Goal: Task Accomplishment & Management: Manage account settings

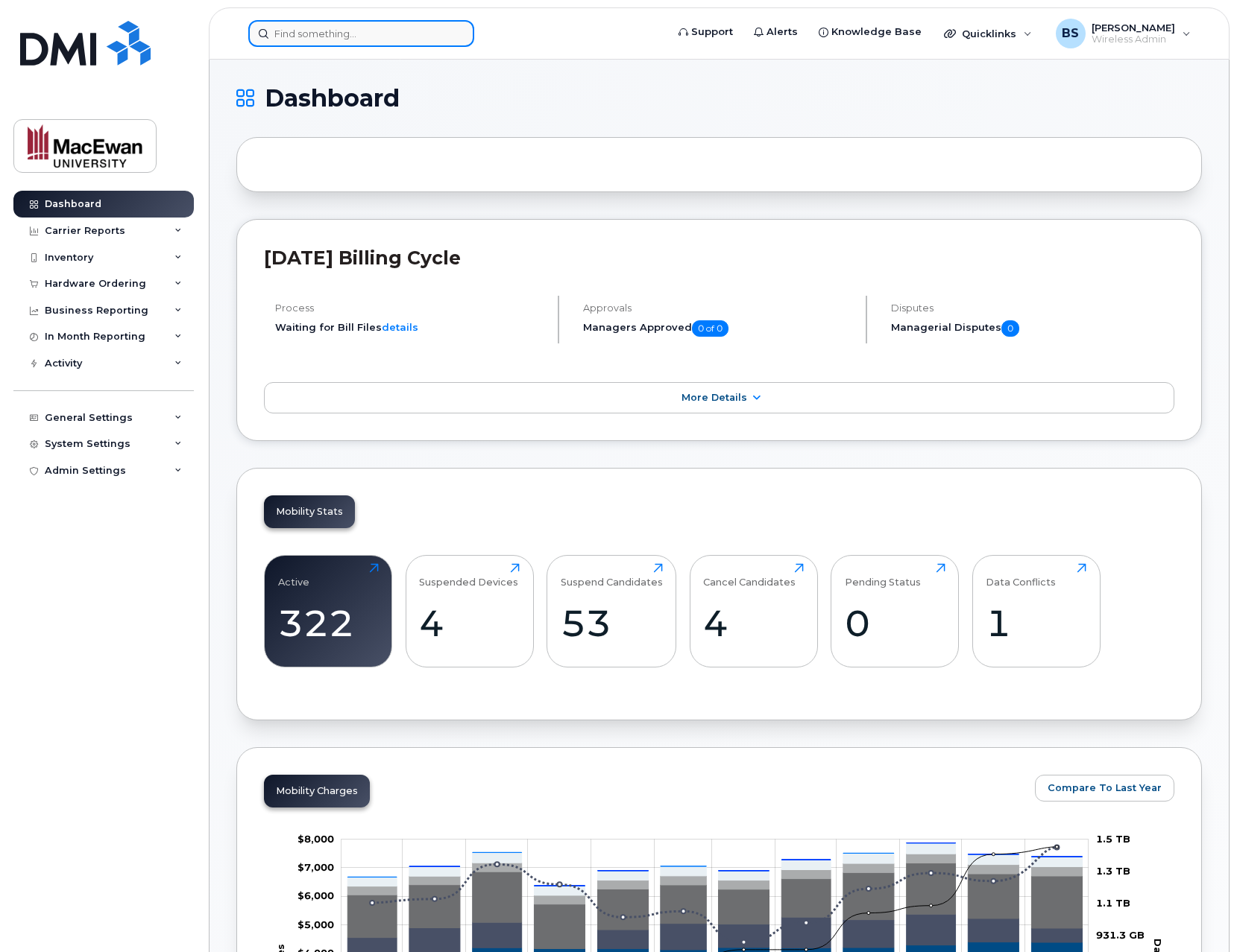
click at [339, 42] on input at bounding box center [361, 33] width 226 height 27
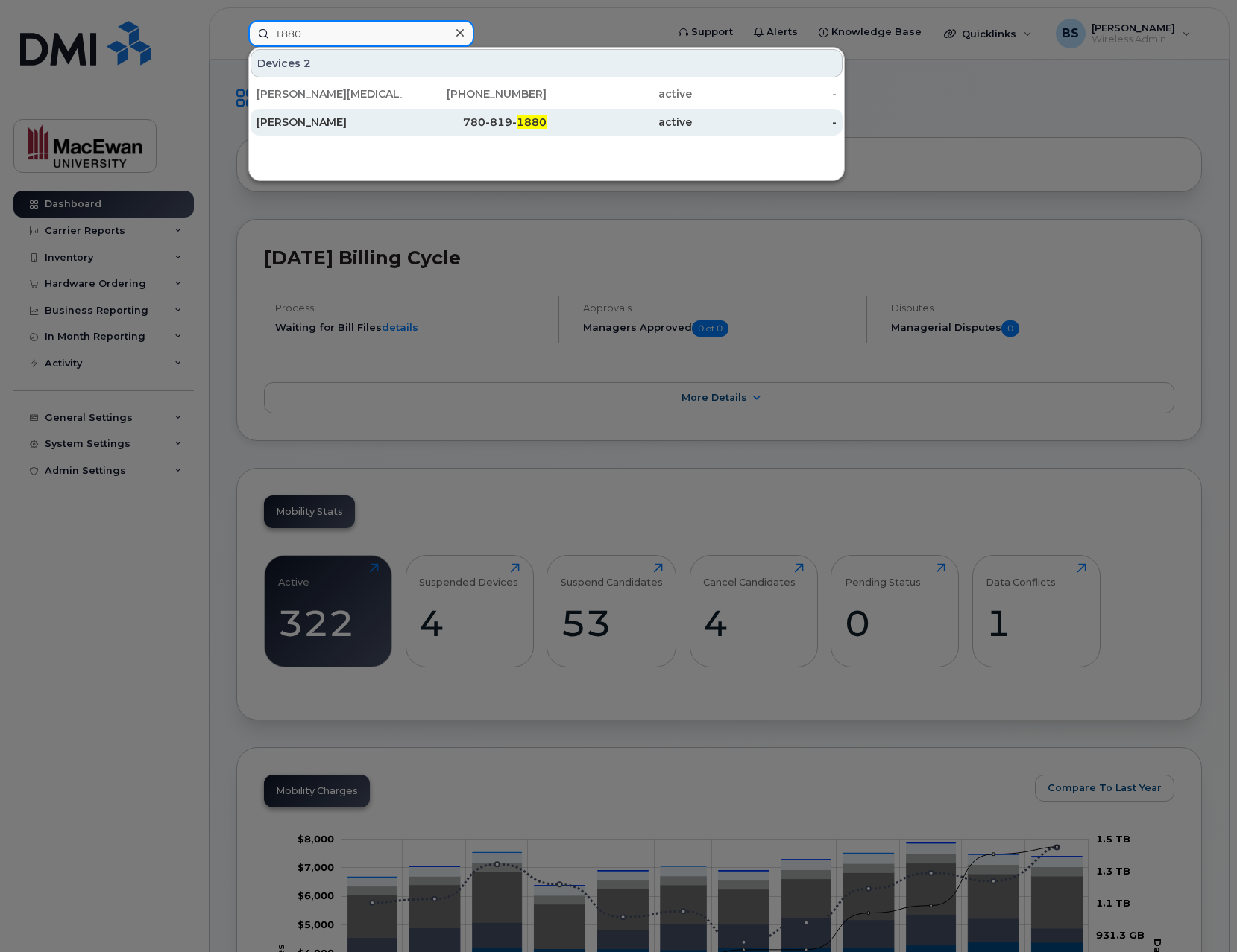
type input "1880"
click at [335, 120] on div "Nick Pelletier" at bounding box center [329, 122] width 145 height 15
click at [322, 119] on div "Nick Pelletier" at bounding box center [329, 122] width 145 height 15
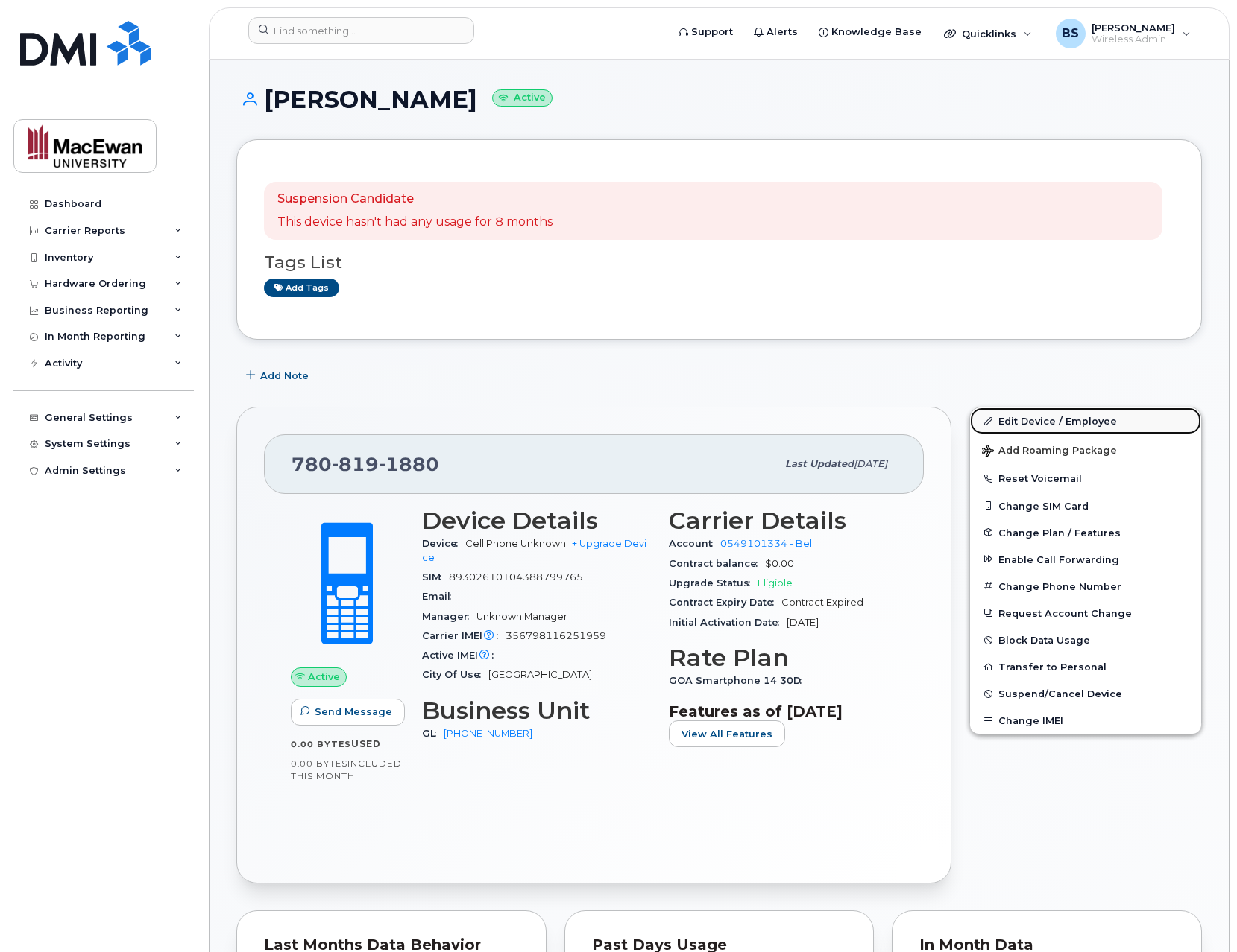
click at [1033, 417] on link "Edit Device / Employee" at bounding box center [1085, 421] width 231 height 27
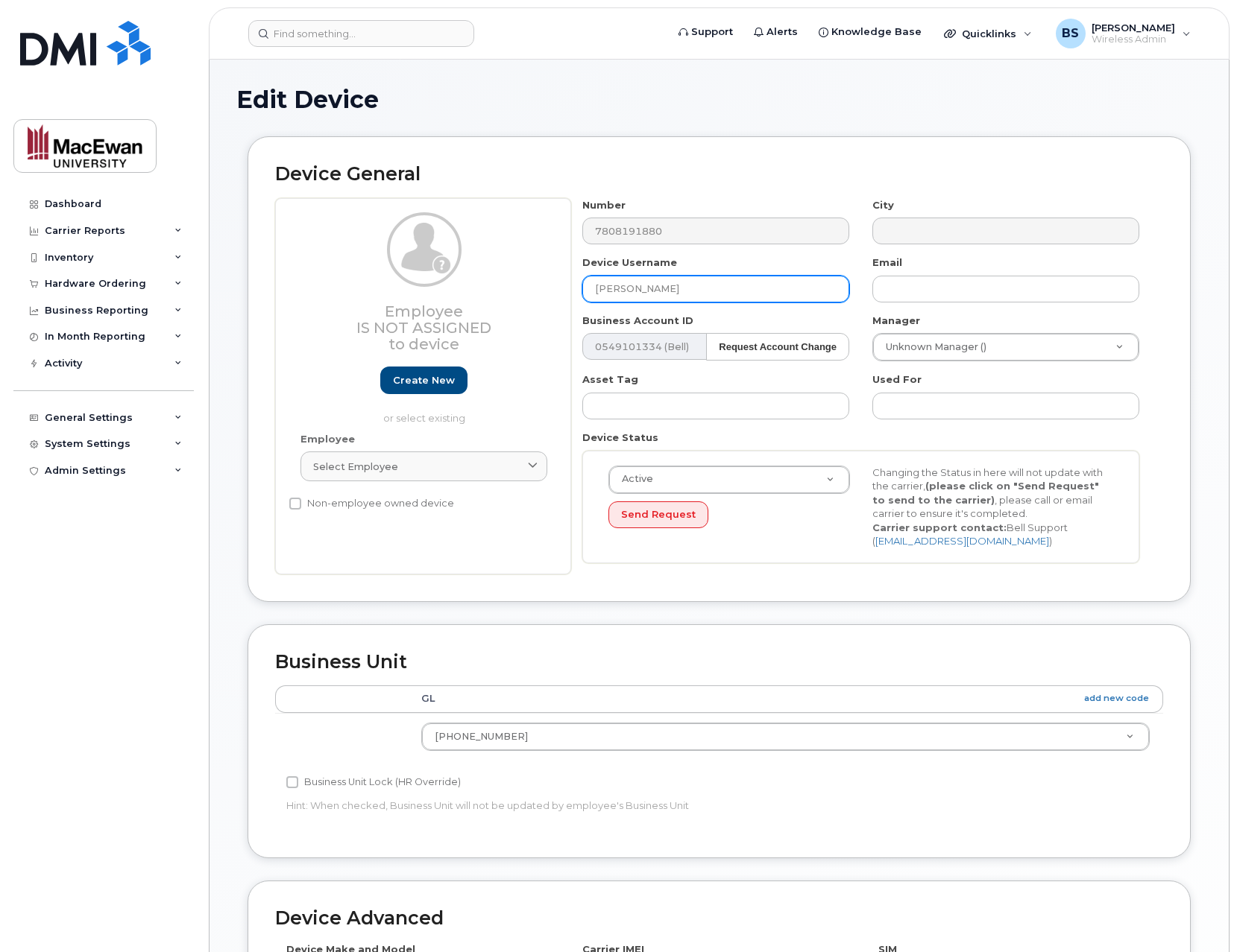
drag, startPoint x: 727, startPoint y: 292, endPoint x: 430, endPoint y: 292, distance: 297.0
click at [430, 292] on div "Employee Is not assigned to device Create new or select existing Employee Selec…" at bounding box center [719, 386] width 888 height 377
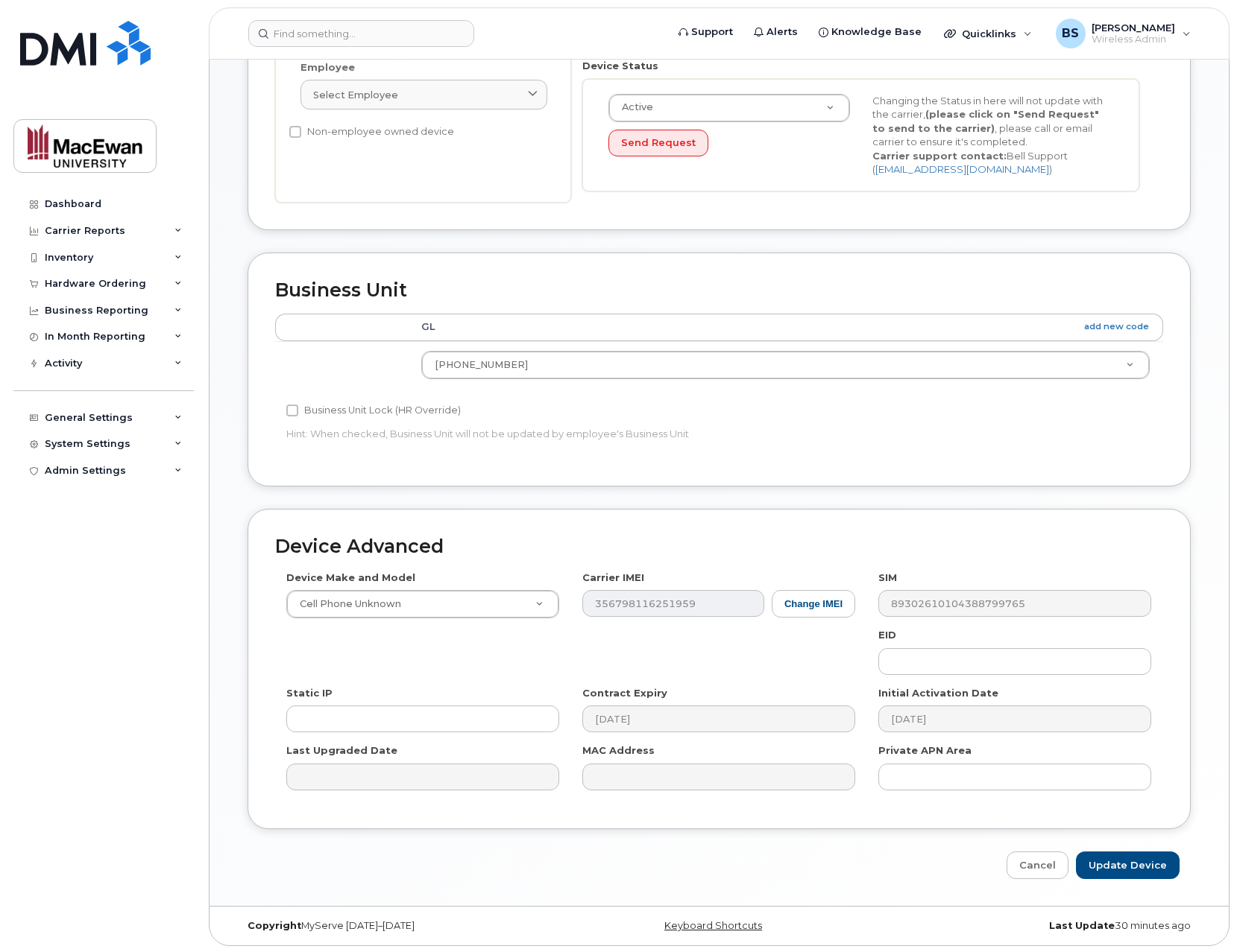
scroll to position [374, 0]
type input "Grace Tam"
click at [1111, 862] on input "Update Device" at bounding box center [1127, 864] width 103 height 28
type input "Saving..."
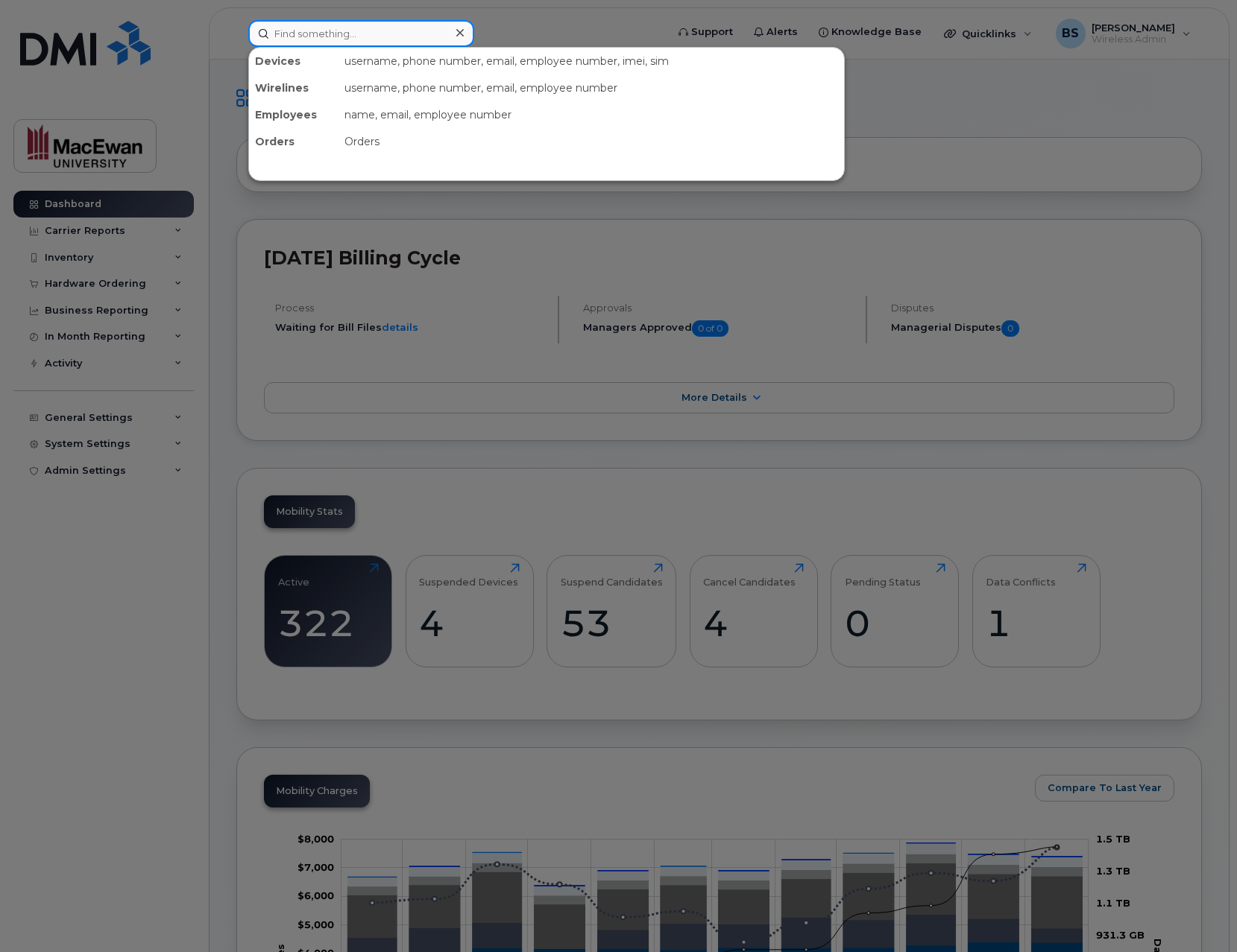
click at [323, 39] on input at bounding box center [361, 33] width 226 height 27
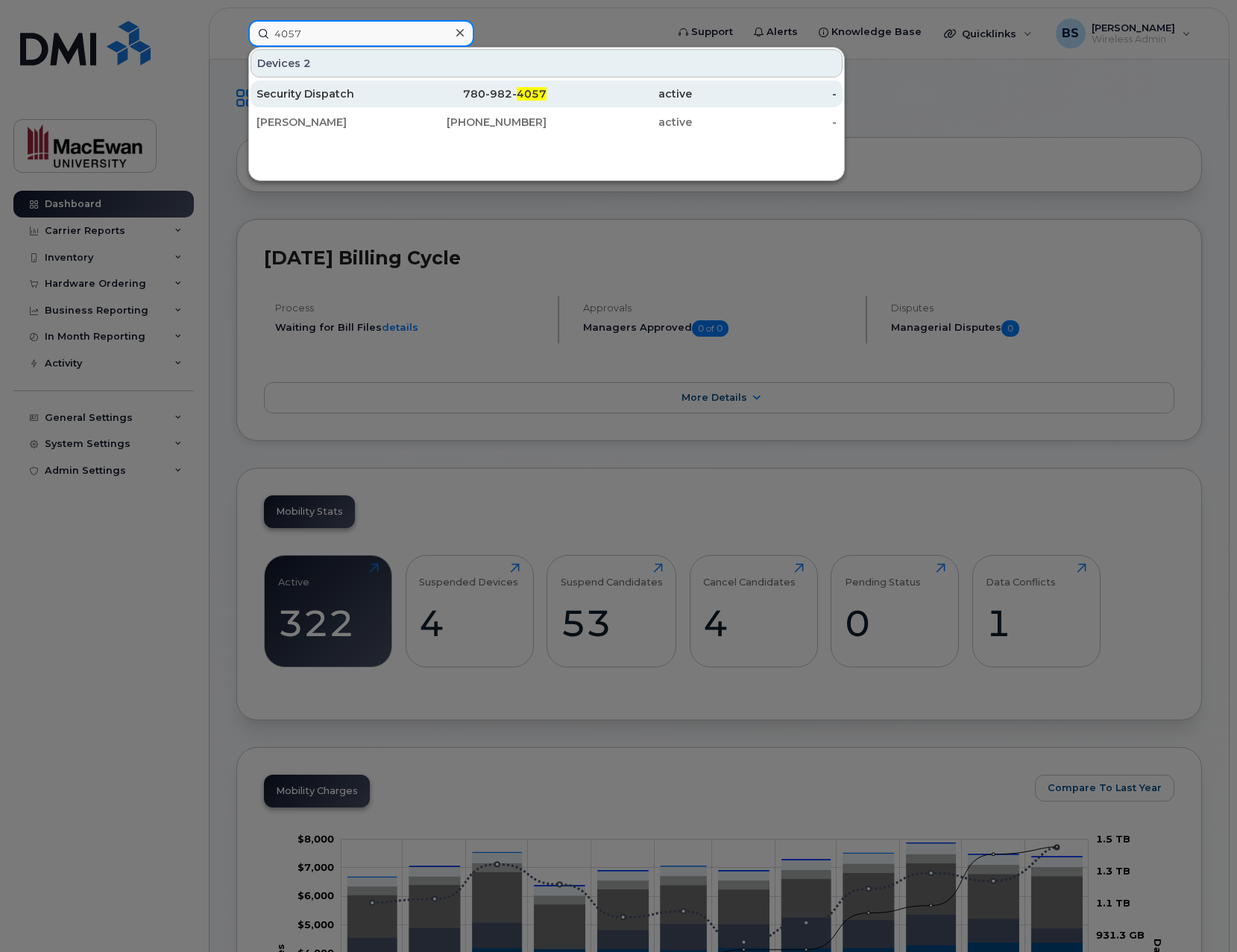
type input "4057"
click at [315, 92] on div "Security Dispatch" at bounding box center [329, 94] width 145 height 15
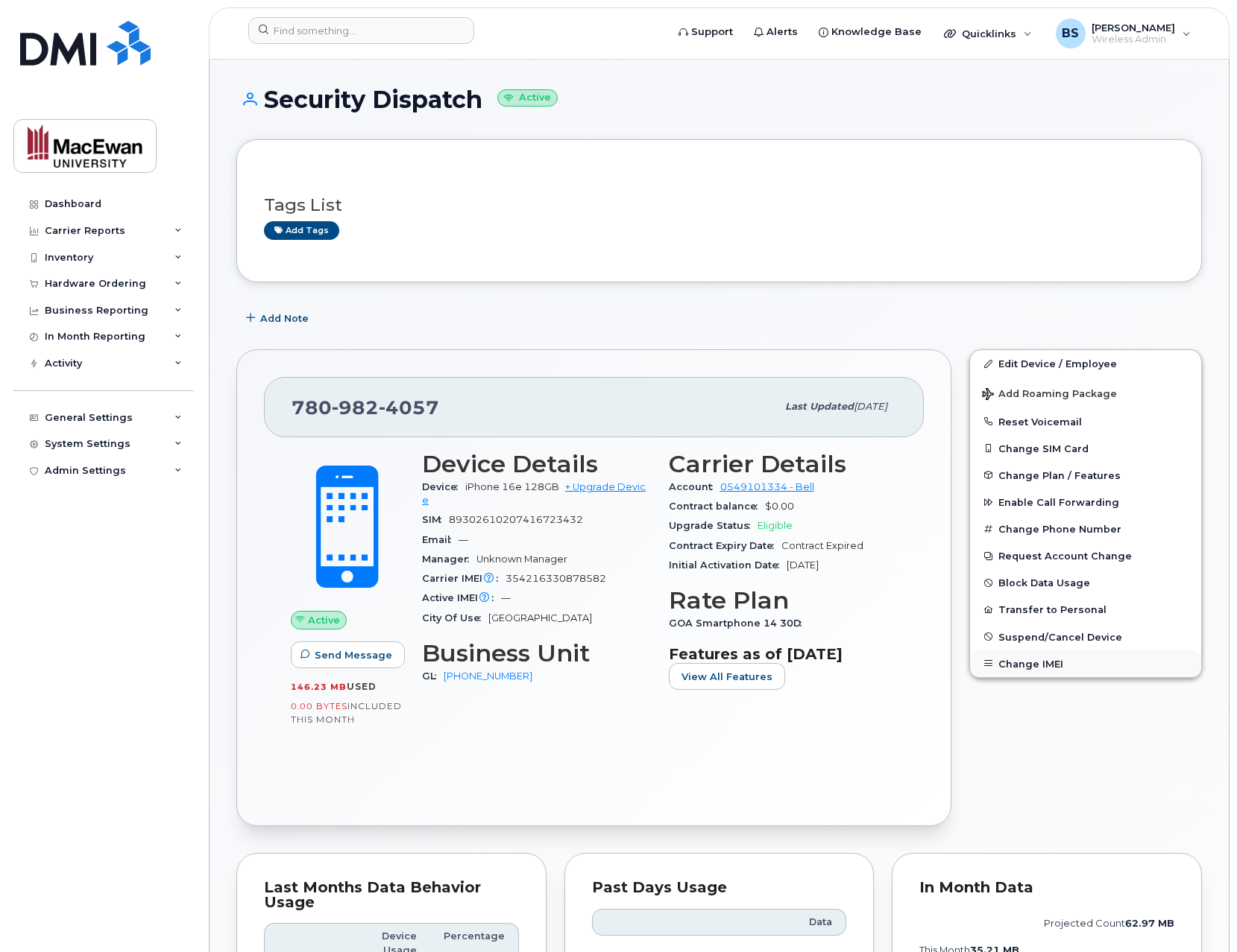
click at [1043, 668] on button "Change IMEI" at bounding box center [1085, 664] width 231 height 27
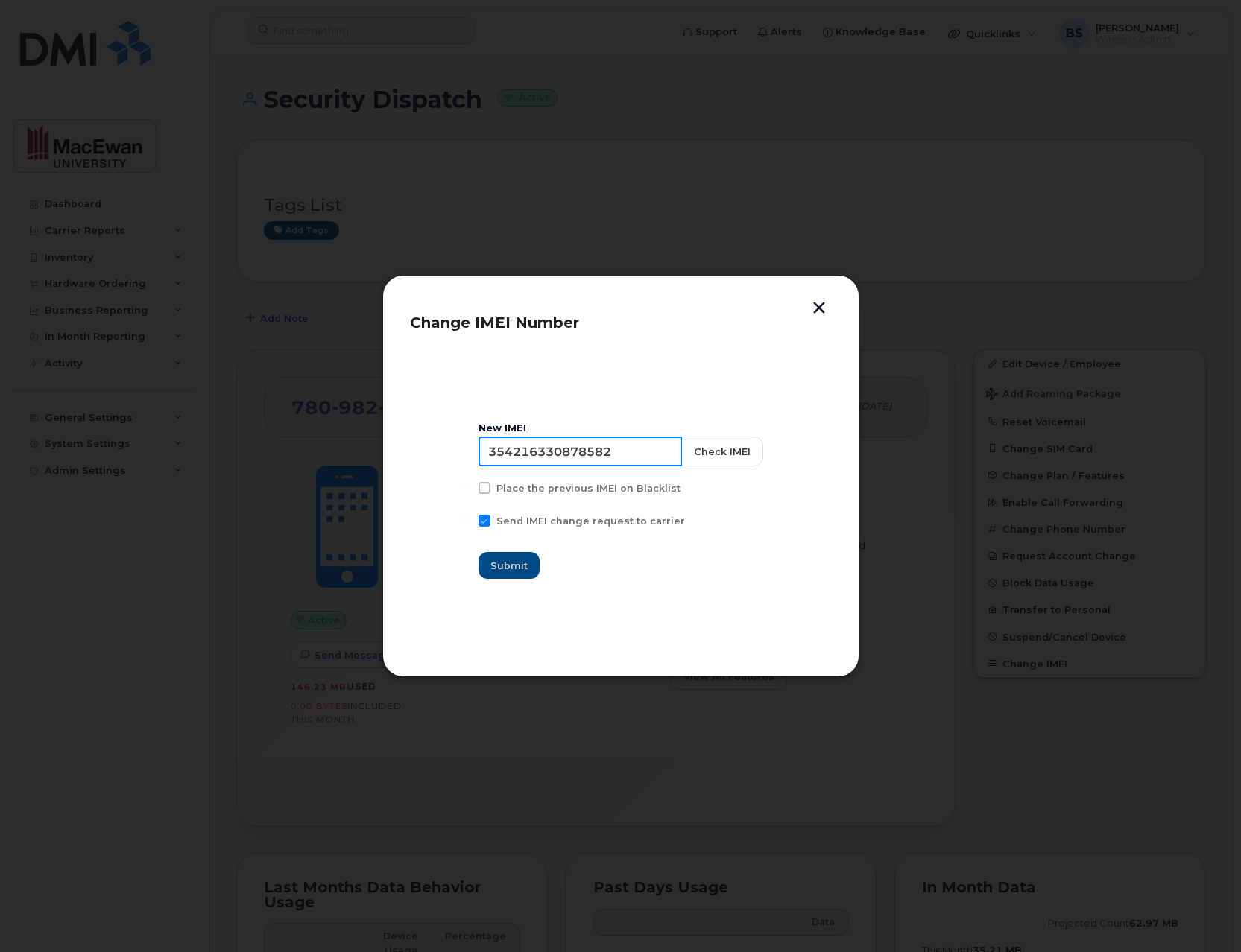
click at [556, 450] on input "354216330878582" at bounding box center [580, 451] width 204 height 30
paste input "8708099531796"
type input "358708099531796"
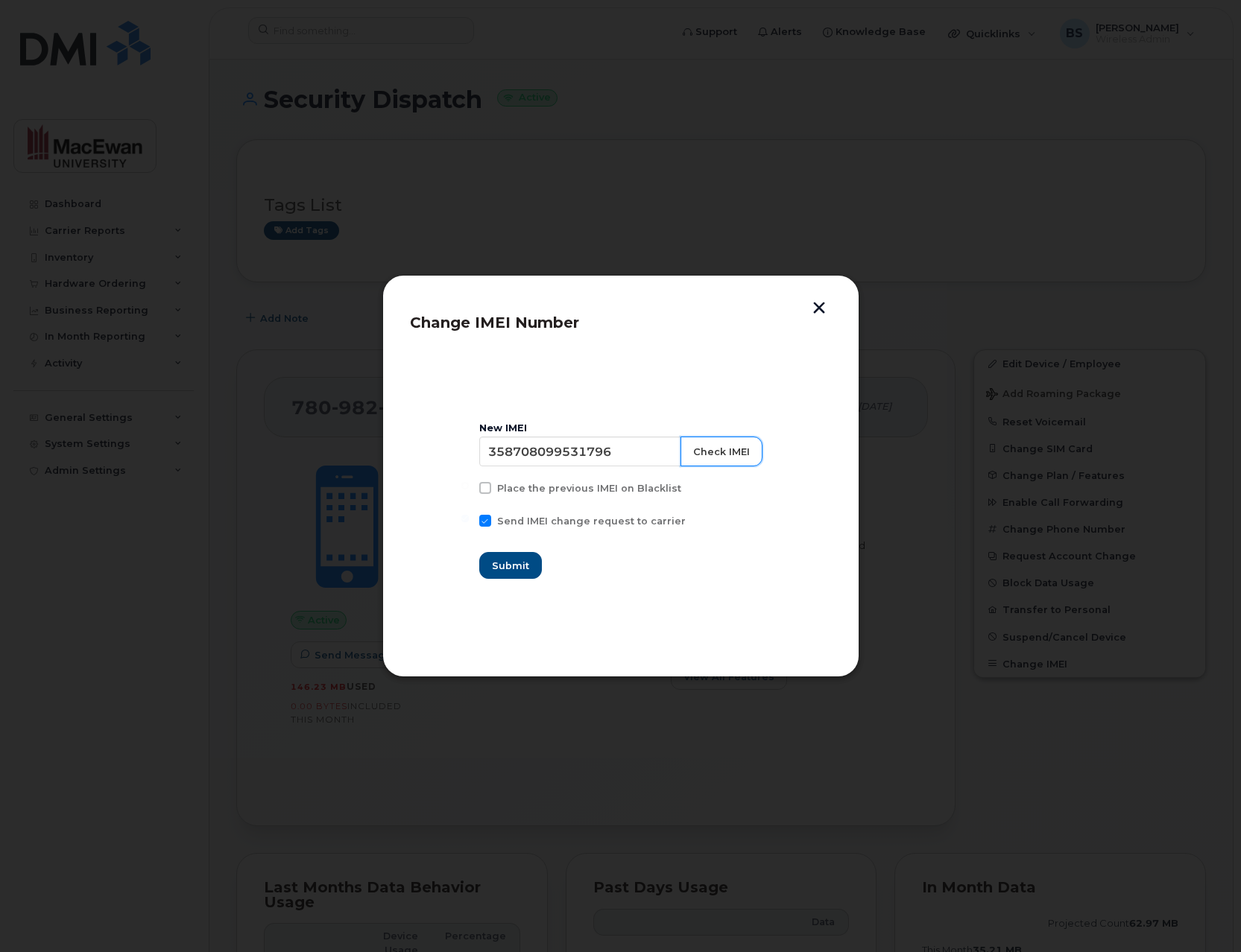
click at [708, 455] on button "Check IMEI" at bounding box center [722, 451] width 82 height 30
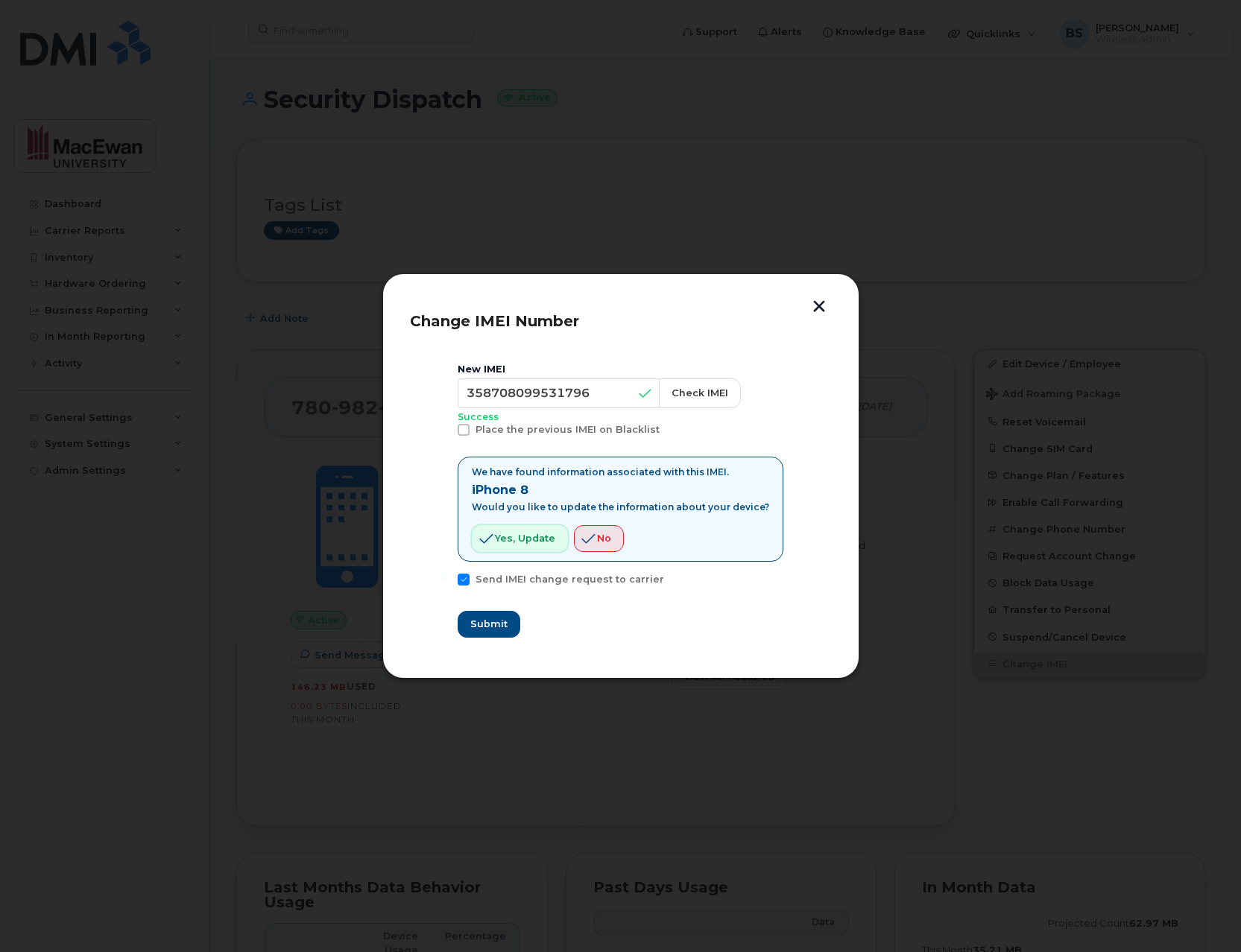
click at [531, 530] on button "Yes, update" at bounding box center [520, 539] width 97 height 27
click at [499, 626] on span "Submit" at bounding box center [488, 624] width 37 height 14
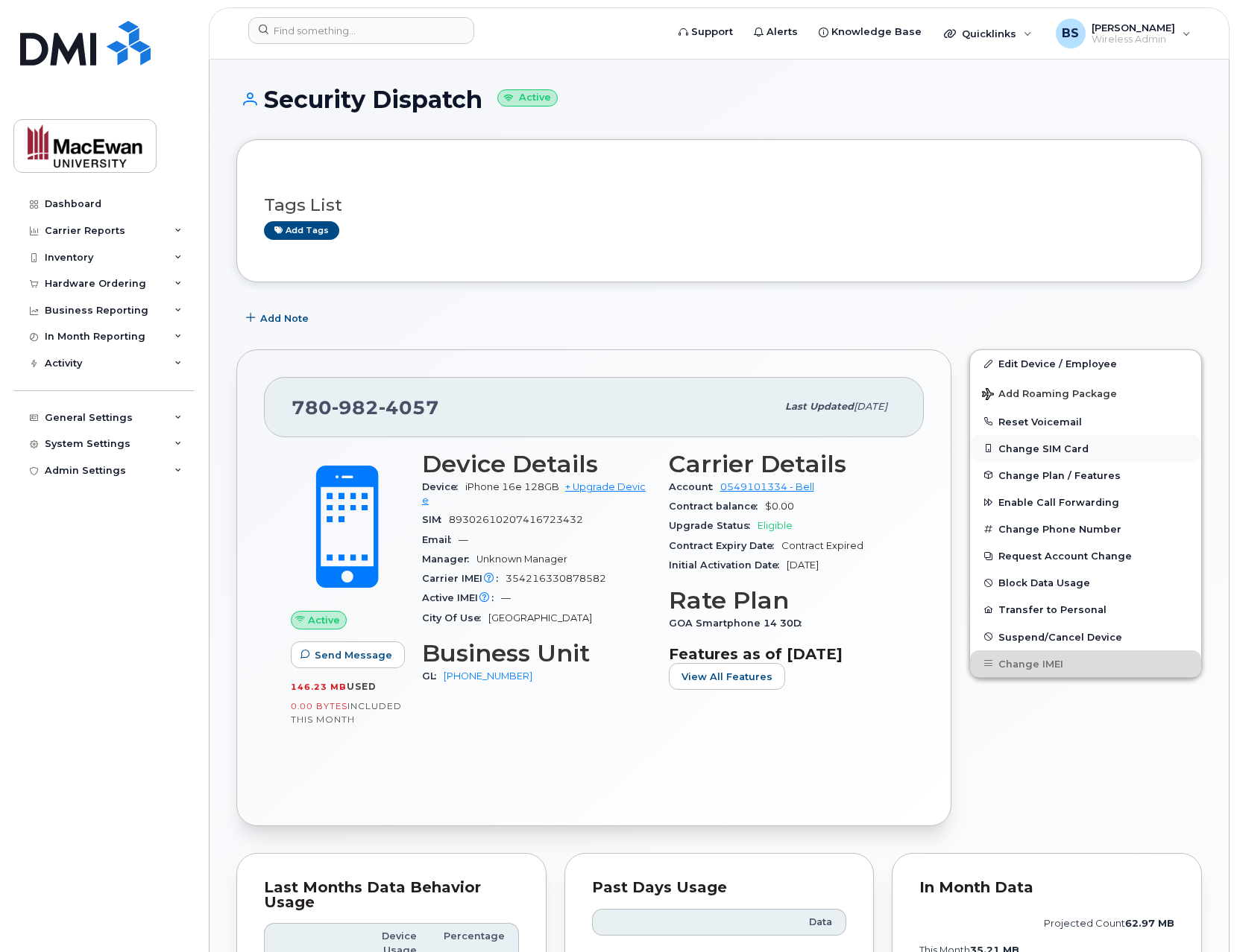
click at [1041, 448] on button "Change SIM Card" at bounding box center [1085, 448] width 231 height 27
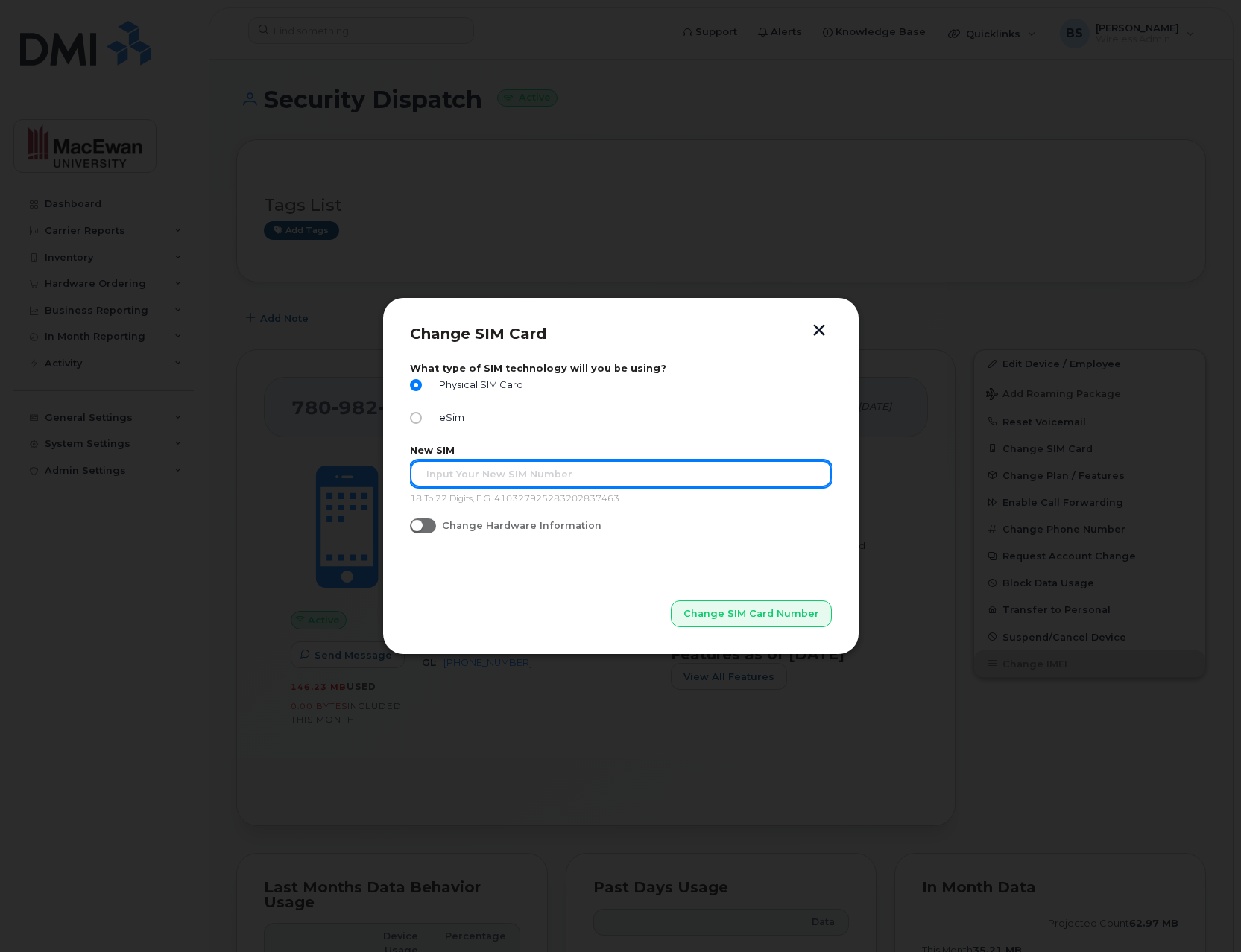
click at [533, 479] on input "text" at bounding box center [620, 474] width 422 height 27
paste input "89302610104395444314"
type input "89302610104395444314"
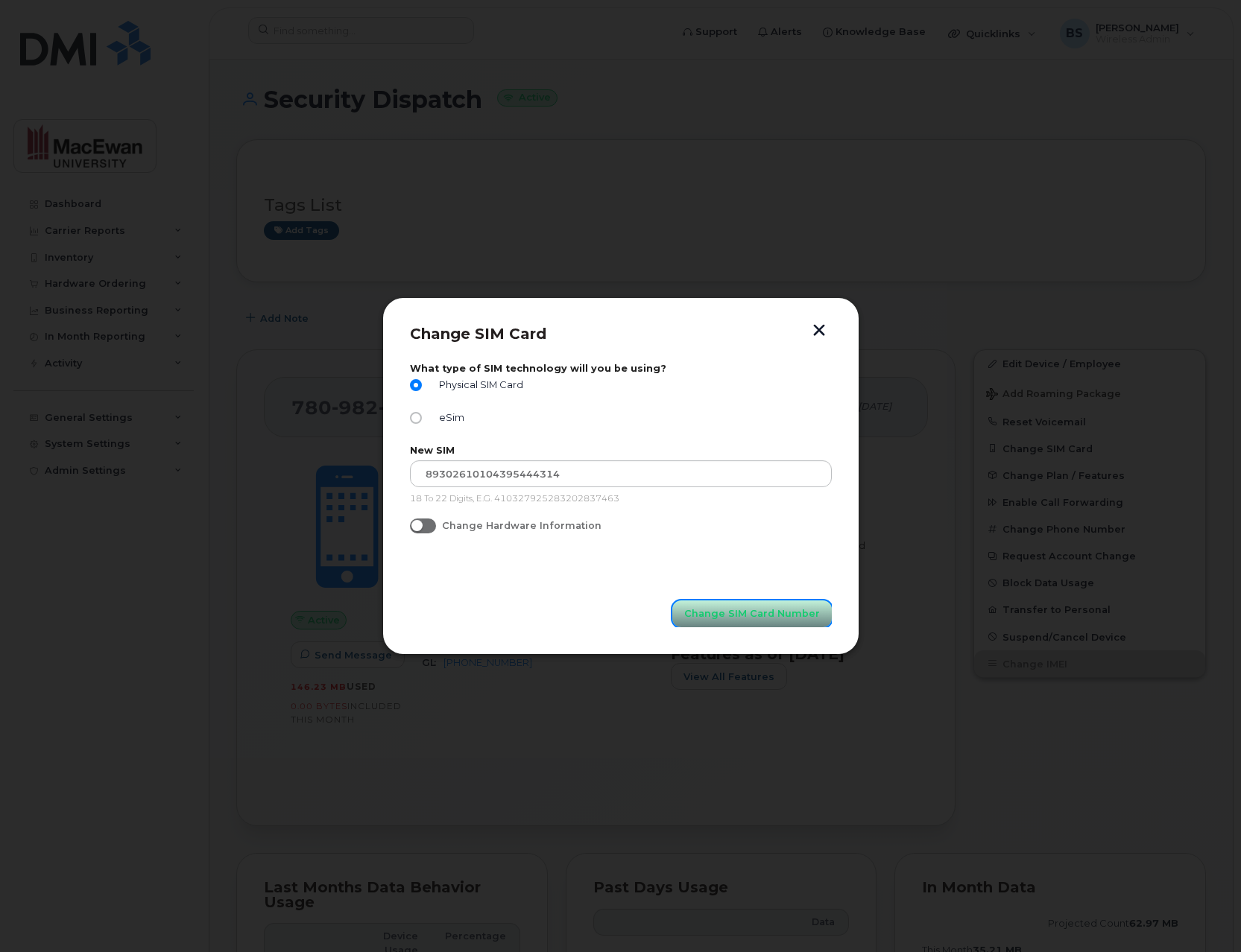
click at [693, 615] on span "Change SIM Card Number" at bounding box center [752, 614] width 136 height 14
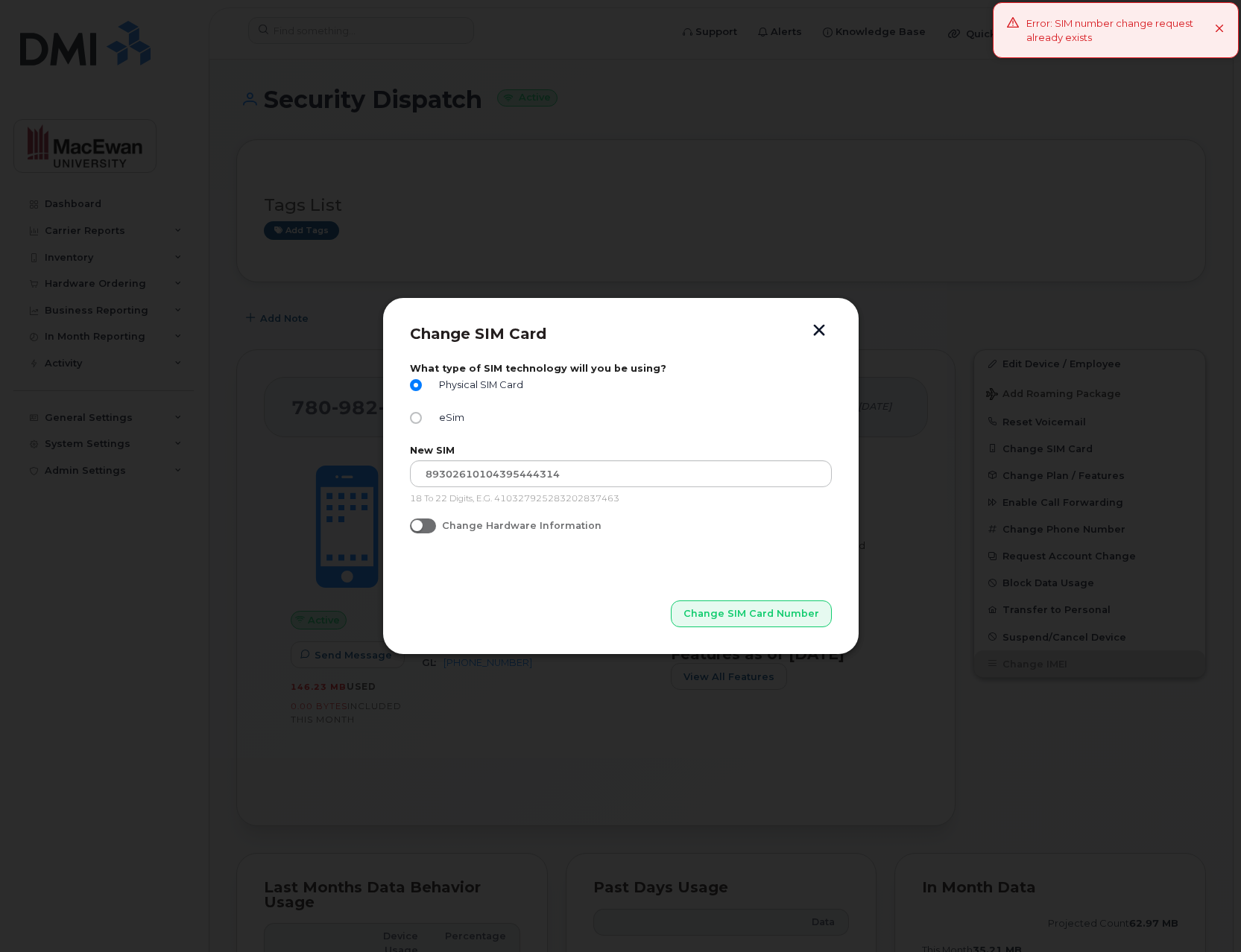
click at [817, 335] on button "button" at bounding box center [818, 332] width 22 height 15
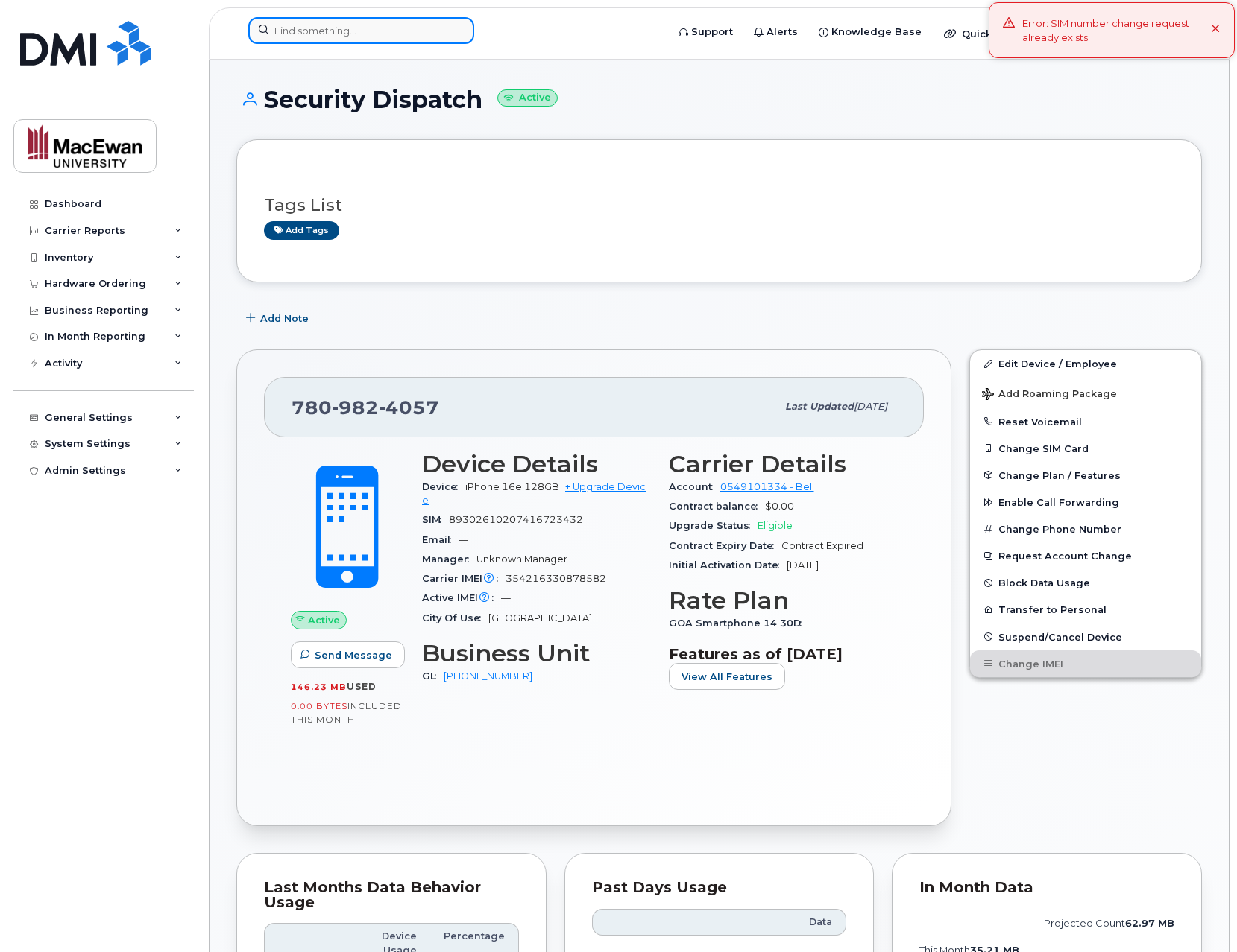
click at [358, 35] on input at bounding box center [361, 31] width 226 height 27
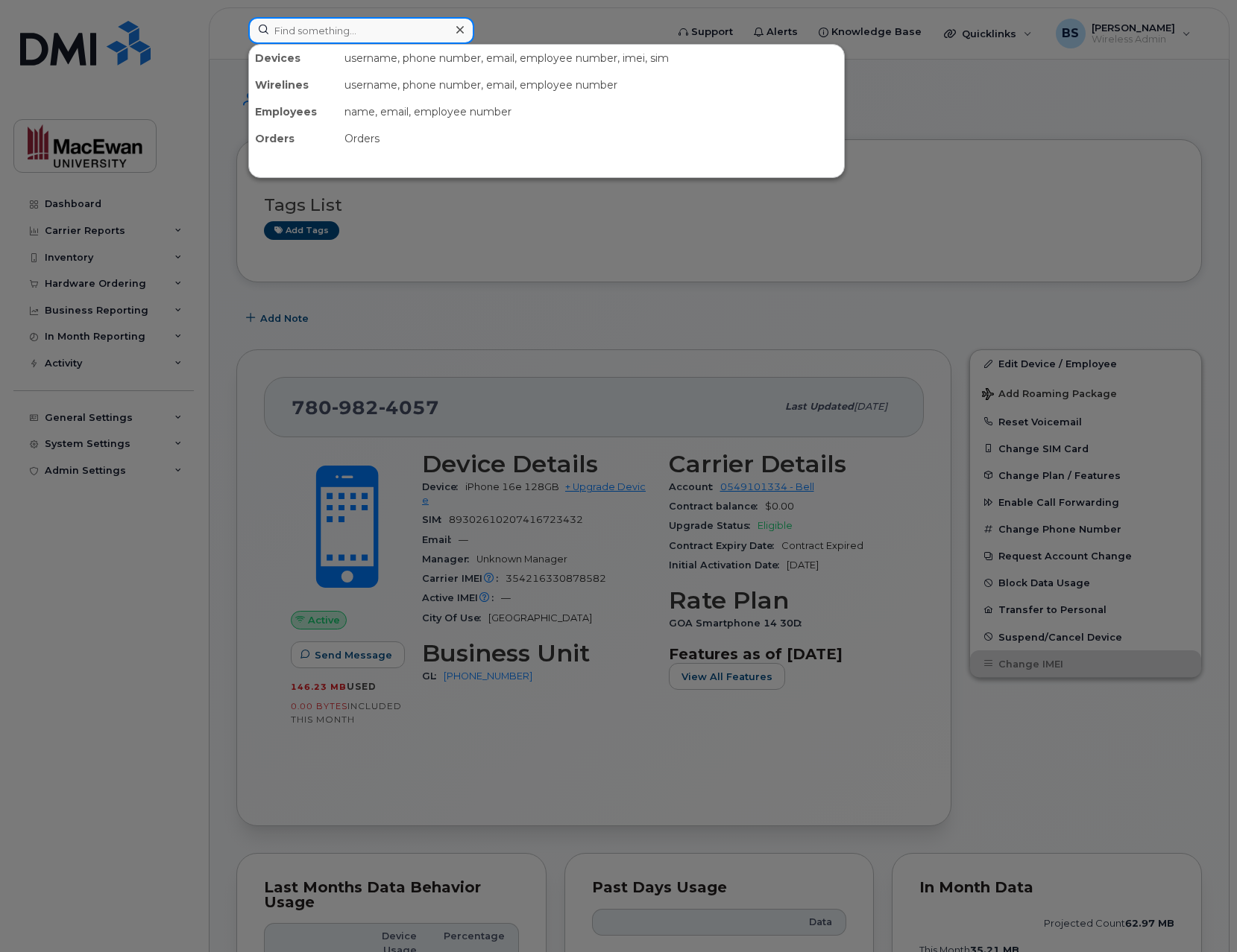
paste input "89302610104395444314"
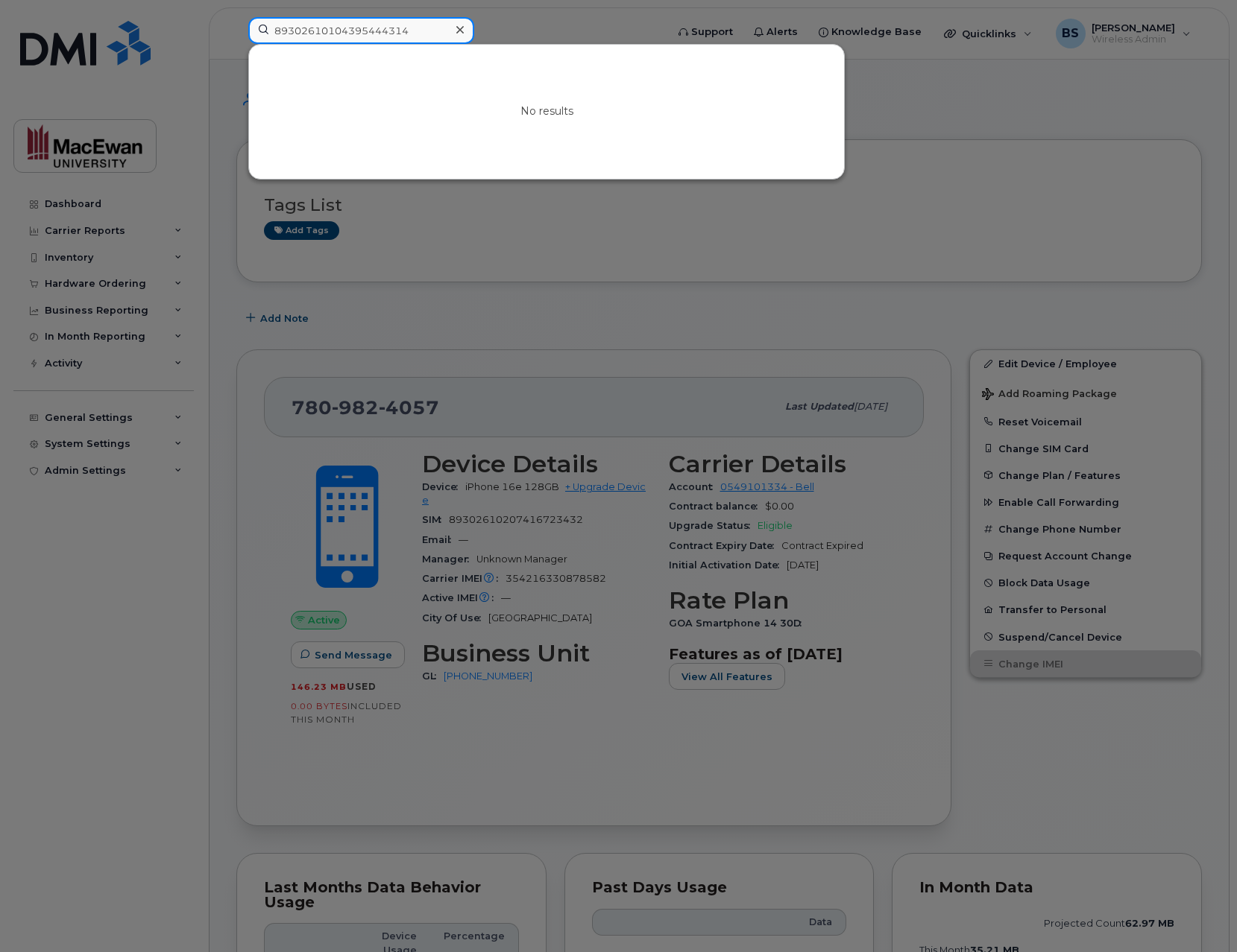
type input "89302610104395444314"
click at [462, 28] on icon at bounding box center [460, 30] width 8 height 11
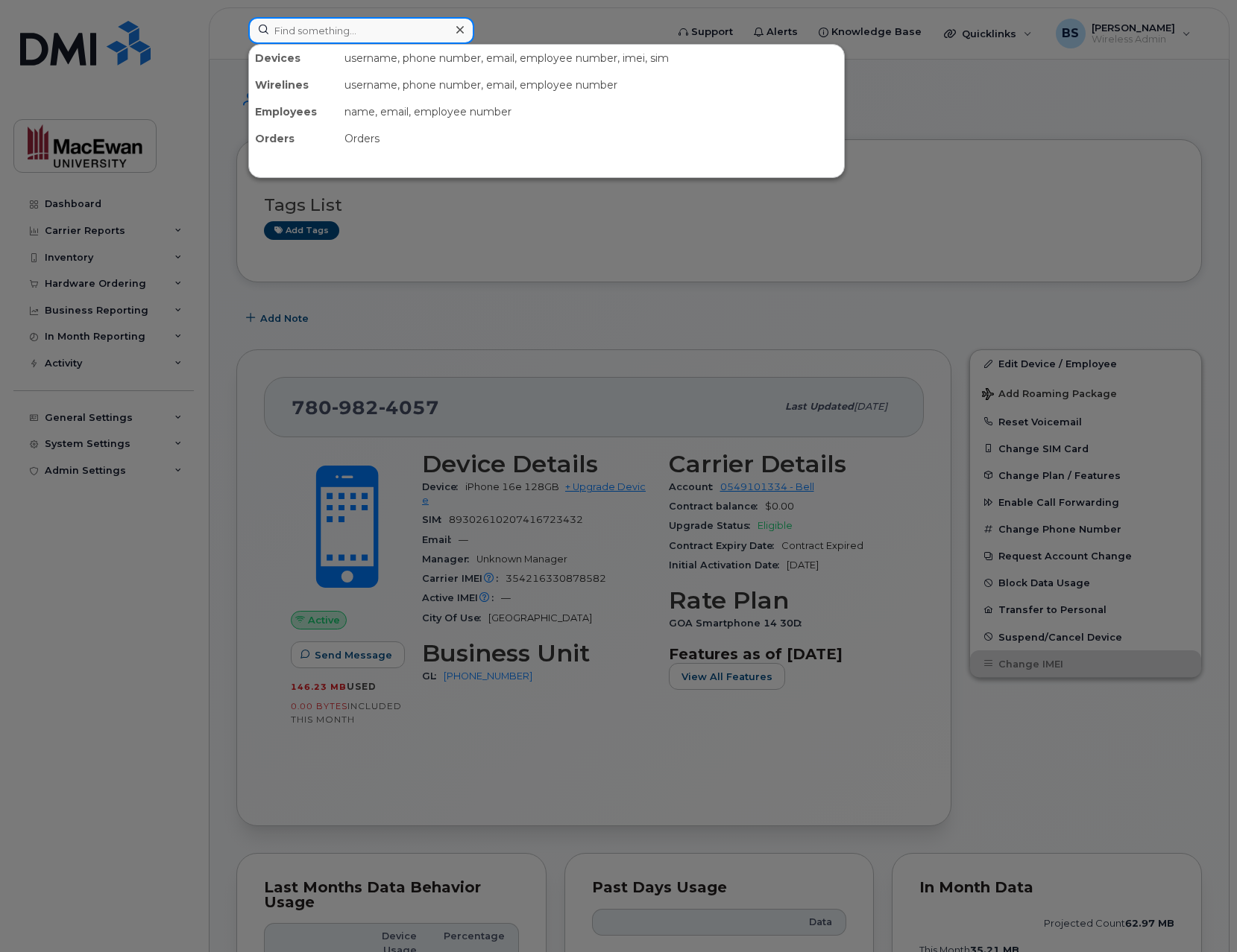
click at [333, 35] on input at bounding box center [361, 31] width 226 height 27
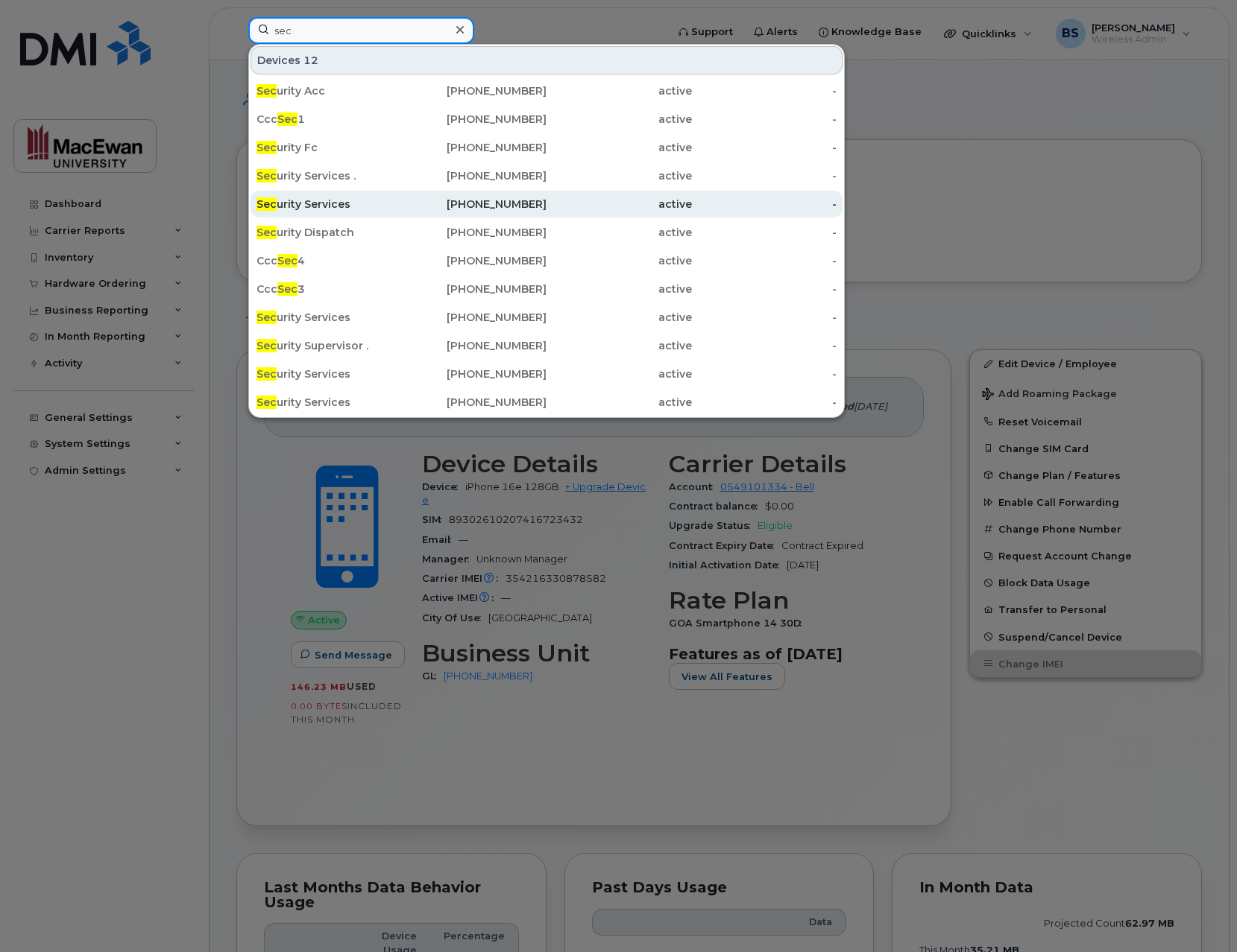
type input "sec"
click at [314, 208] on div "Sec urity Services" at bounding box center [329, 205] width 145 height 15
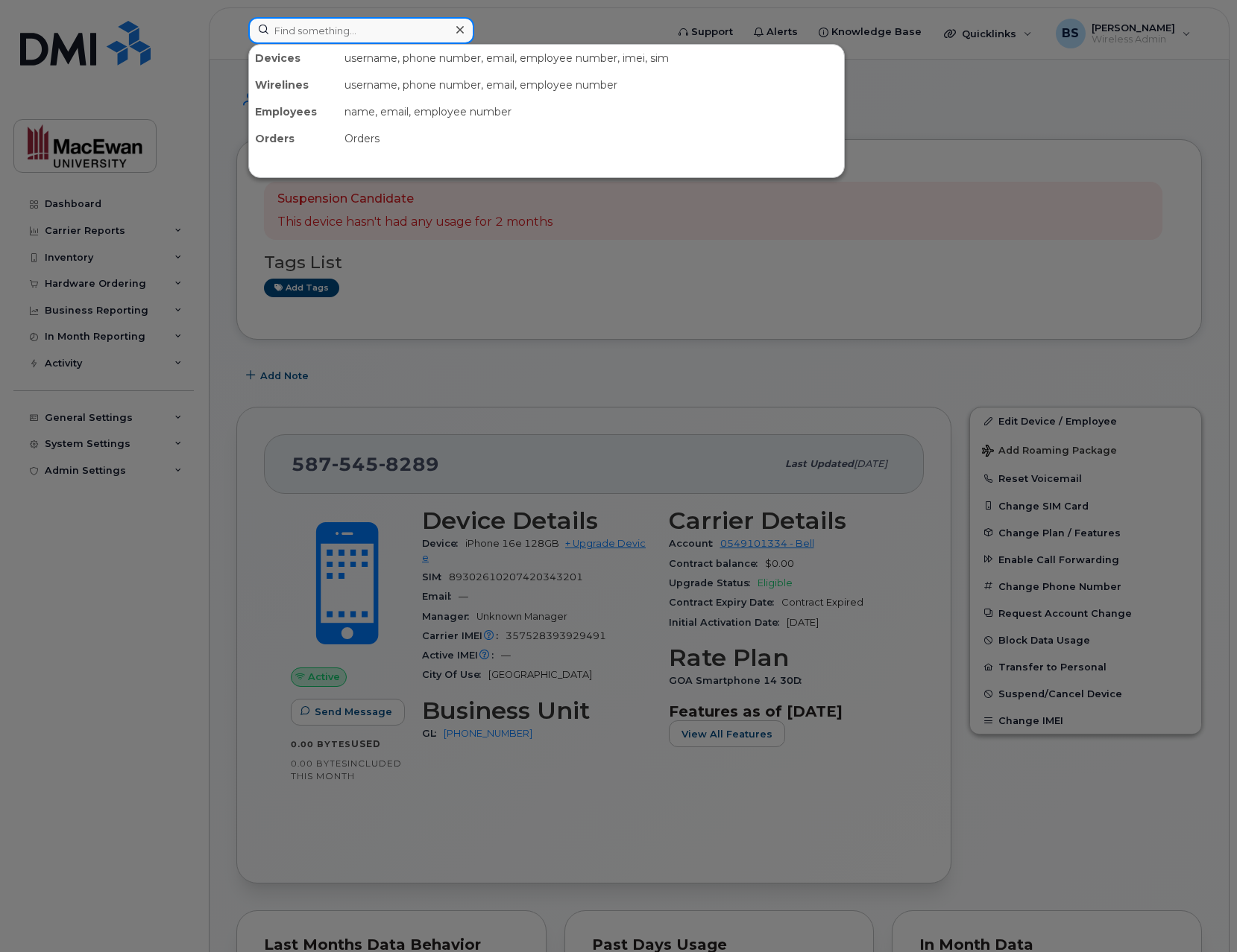
click at [327, 35] on input at bounding box center [361, 31] width 226 height 27
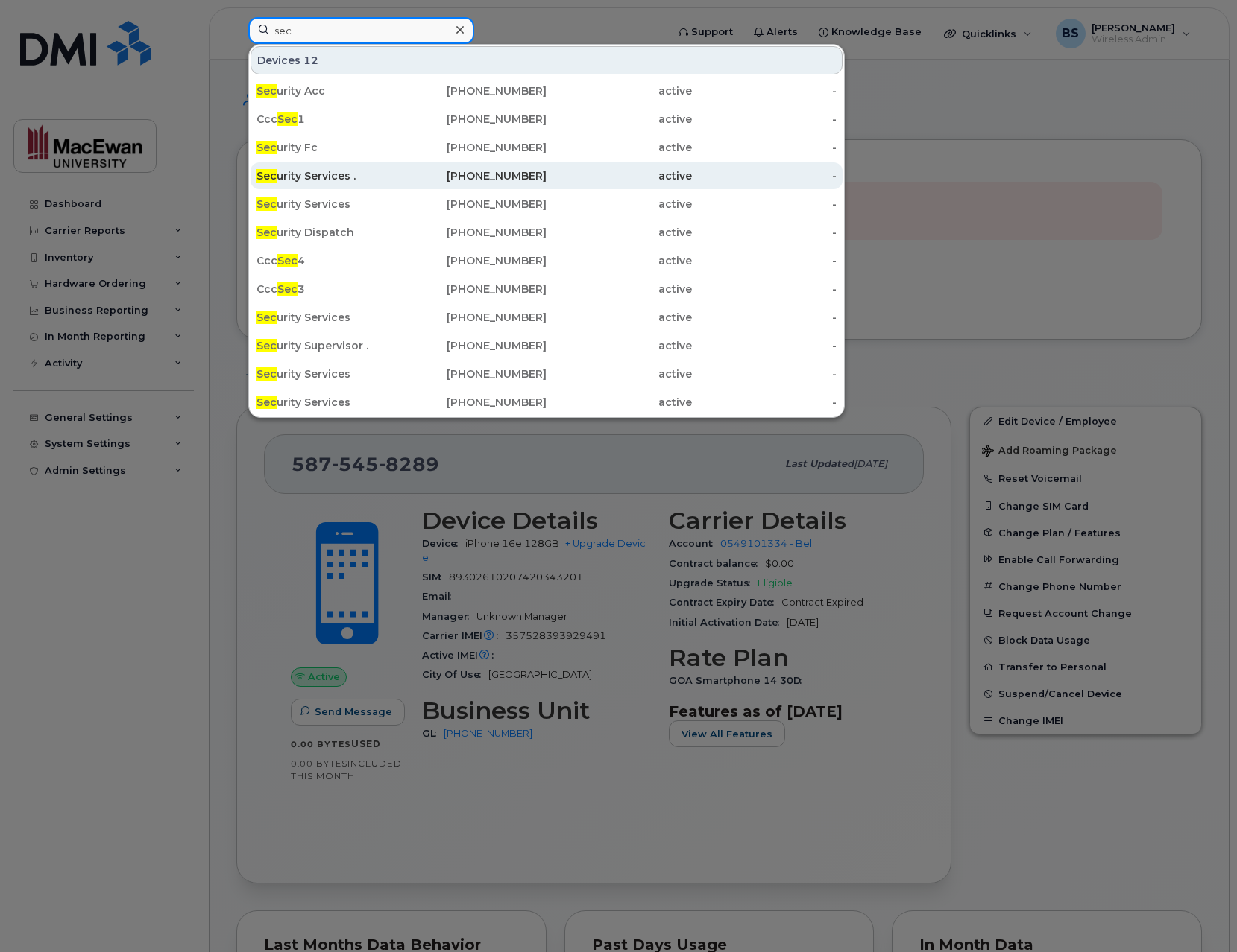
type input "sec"
click at [323, 178] on div "Sec urity Services ." at bounding box center [329, 176] width 145 height 15
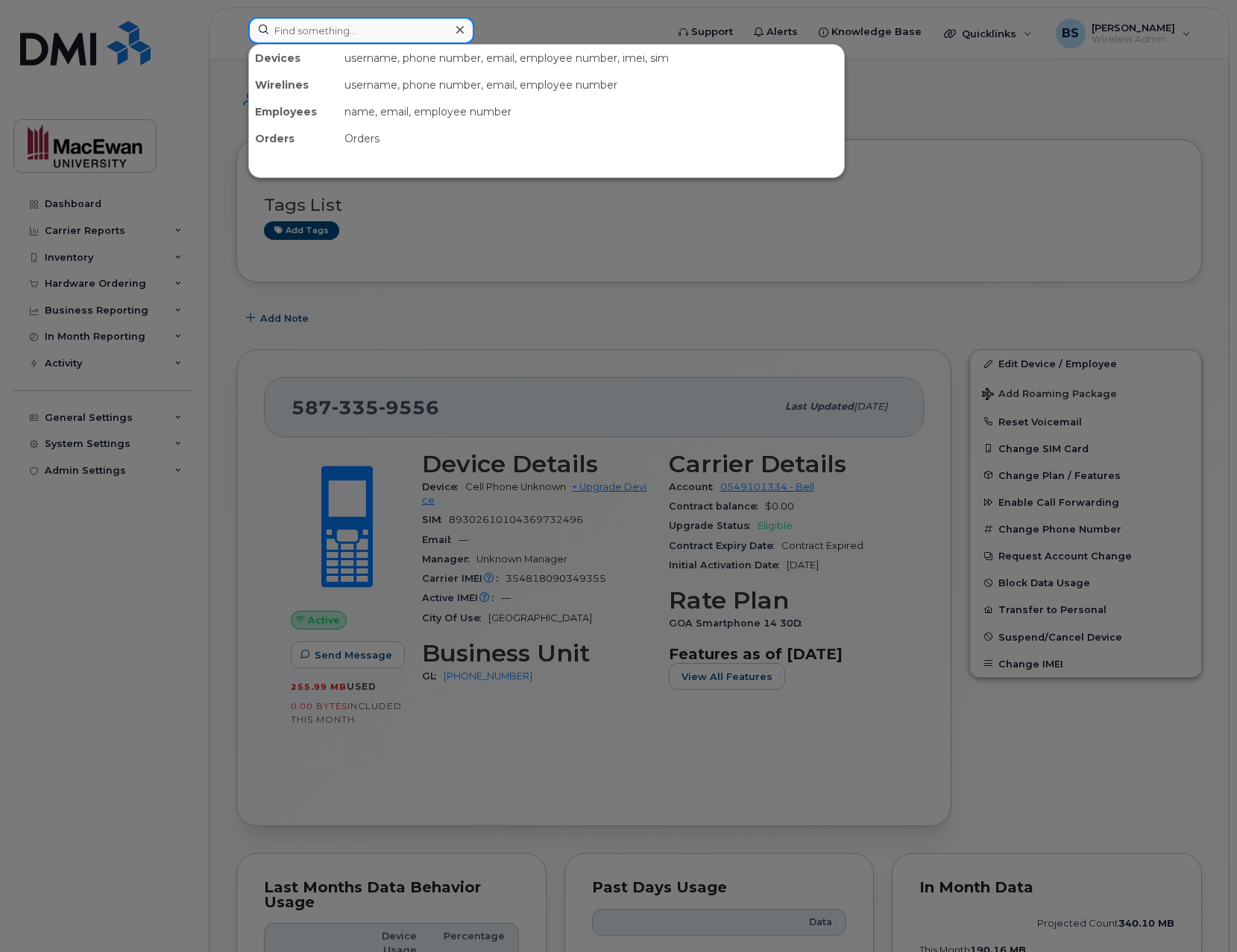
click at [296, 32] on input at bounding box center [361, 31] width 226 height 27
click at [414, 227] on div at bounding box center [618, 476] width 1237 height 952
